Goal: Information Seeking & Learning: Find specific page/section

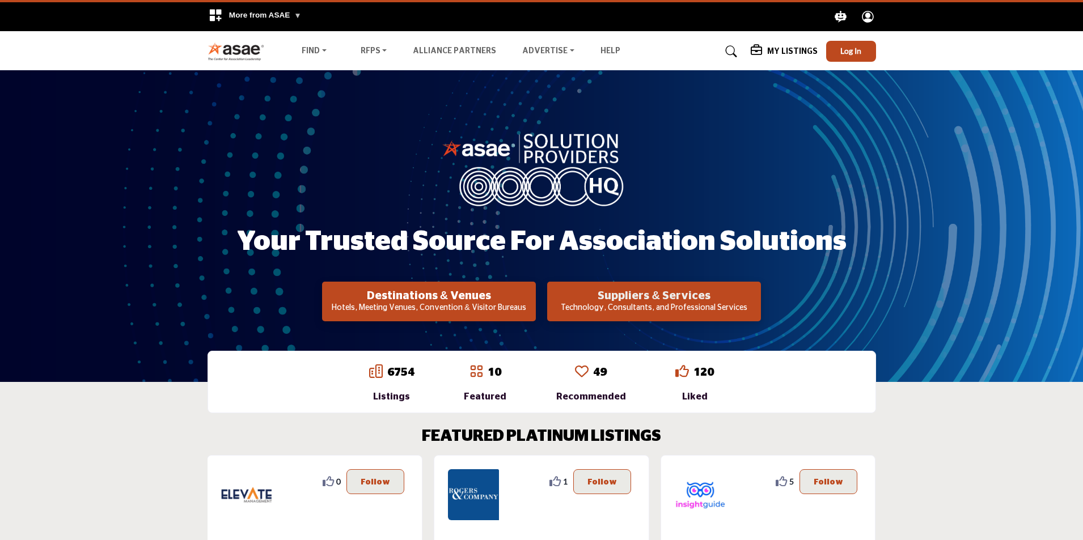
click at [533, 295] on h2 "Suppliers & Services" at bounding box center [429, 296] width 207 height 14
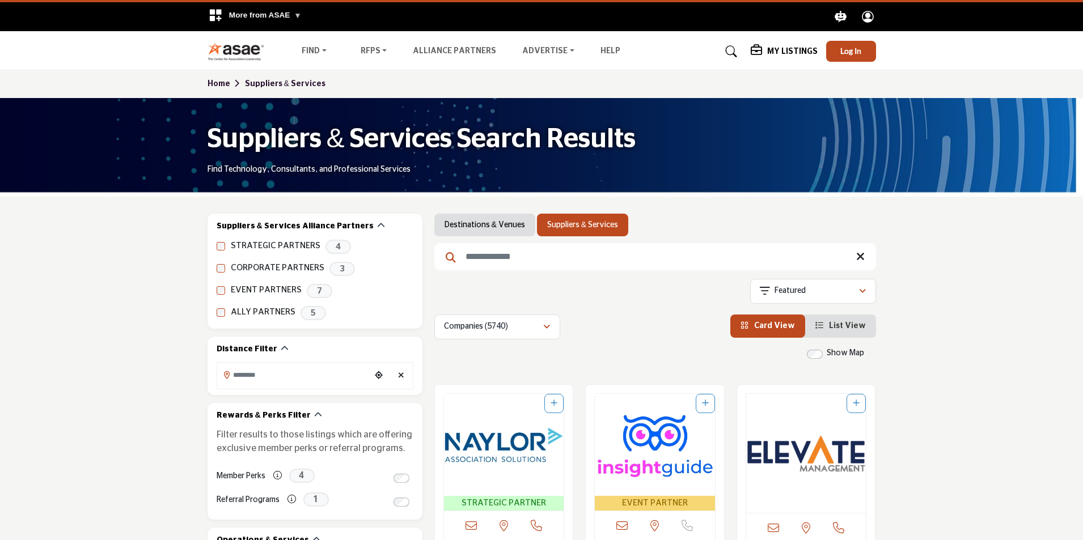
click at [500, 256] on input "Search Keyword" at bounding box center [655, 256] width 442 height 27
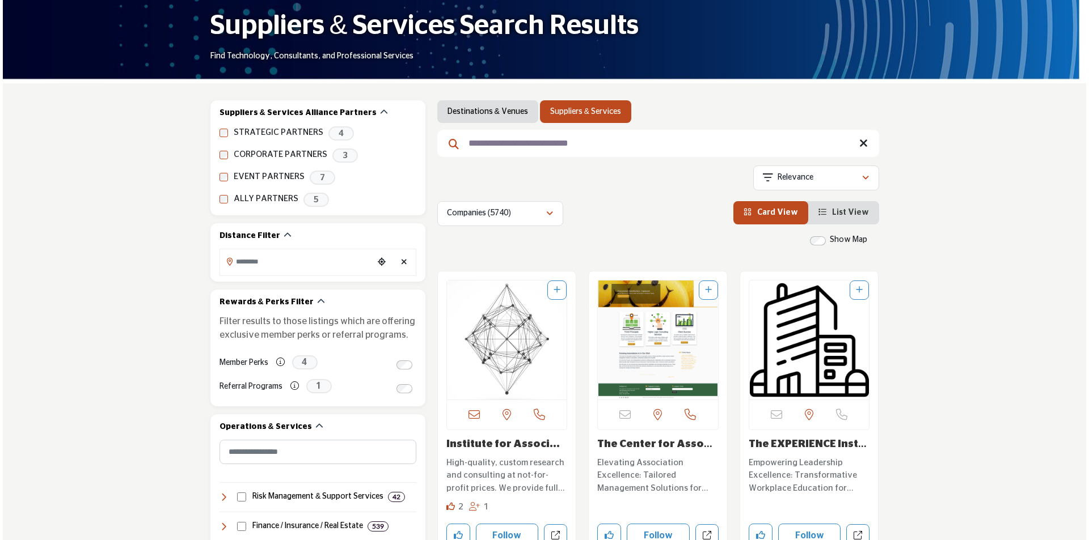
scroll to position [170, 0]
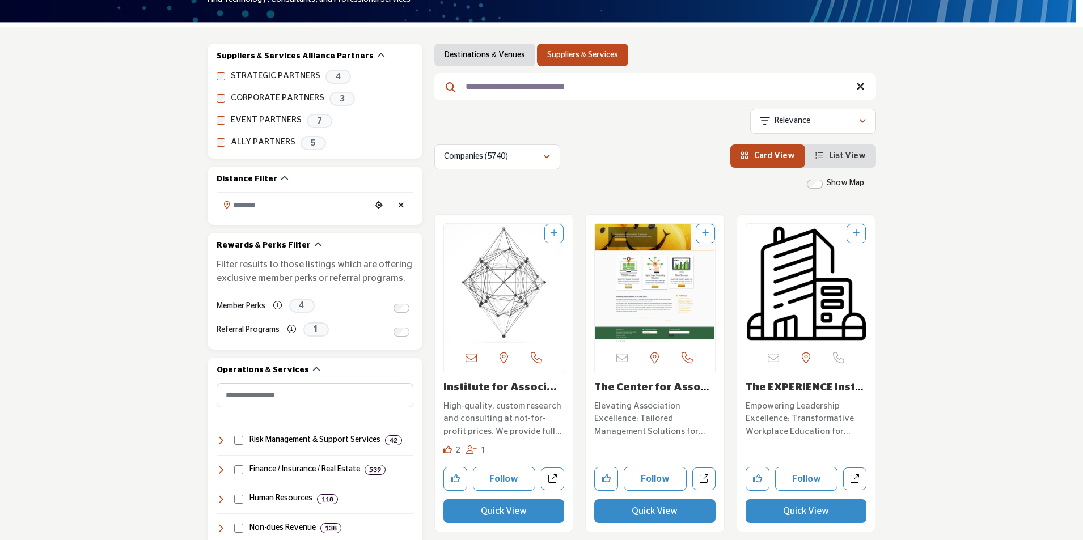
type input "**********"
click at [491, 511] on button "Quick View" at bounding box center [504, 512] width 121 height 24
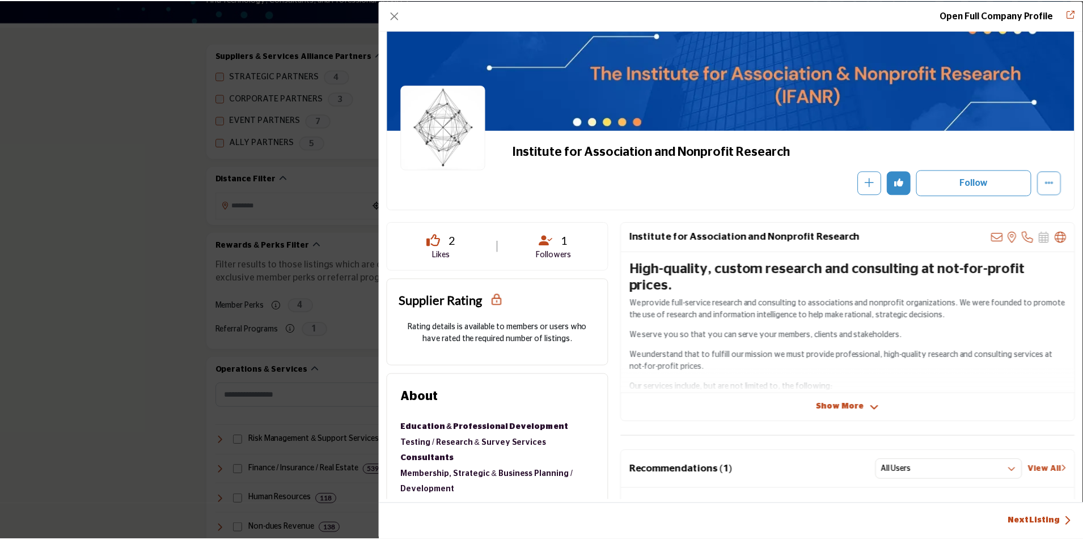
scroll to position [0, 0]
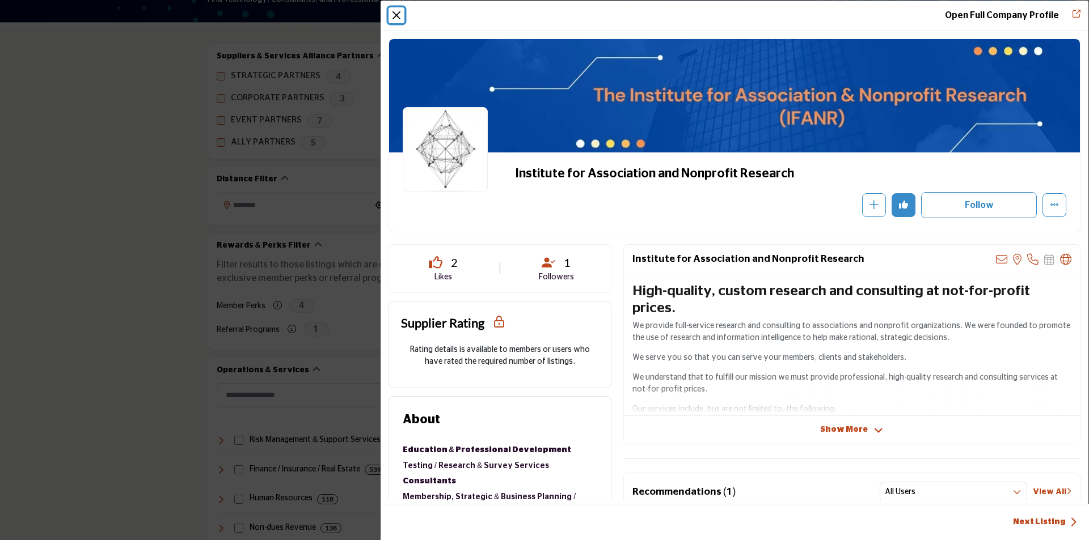
click at [395, 12] on button "Close" at bounding box center [397, 15] width 16 height 16
